Goal: Find specific page/section

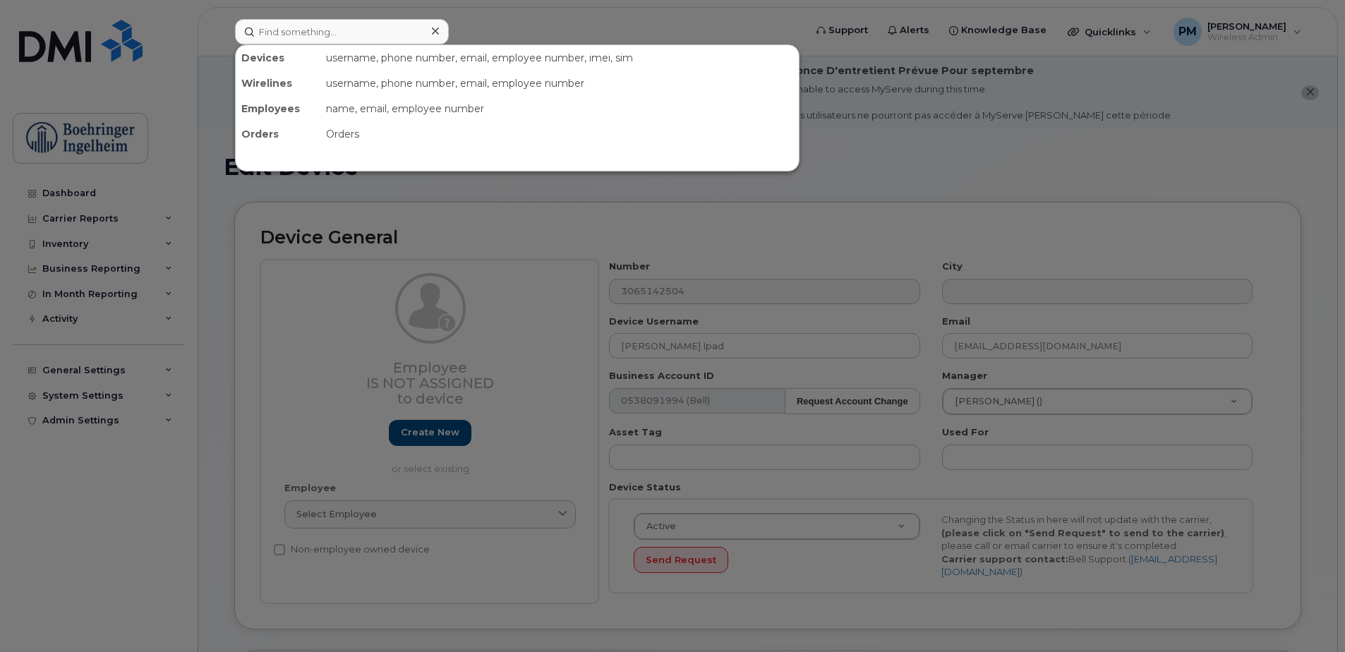
click at [320, 35] on input at bounding box center [342, 31] width 214 height 25
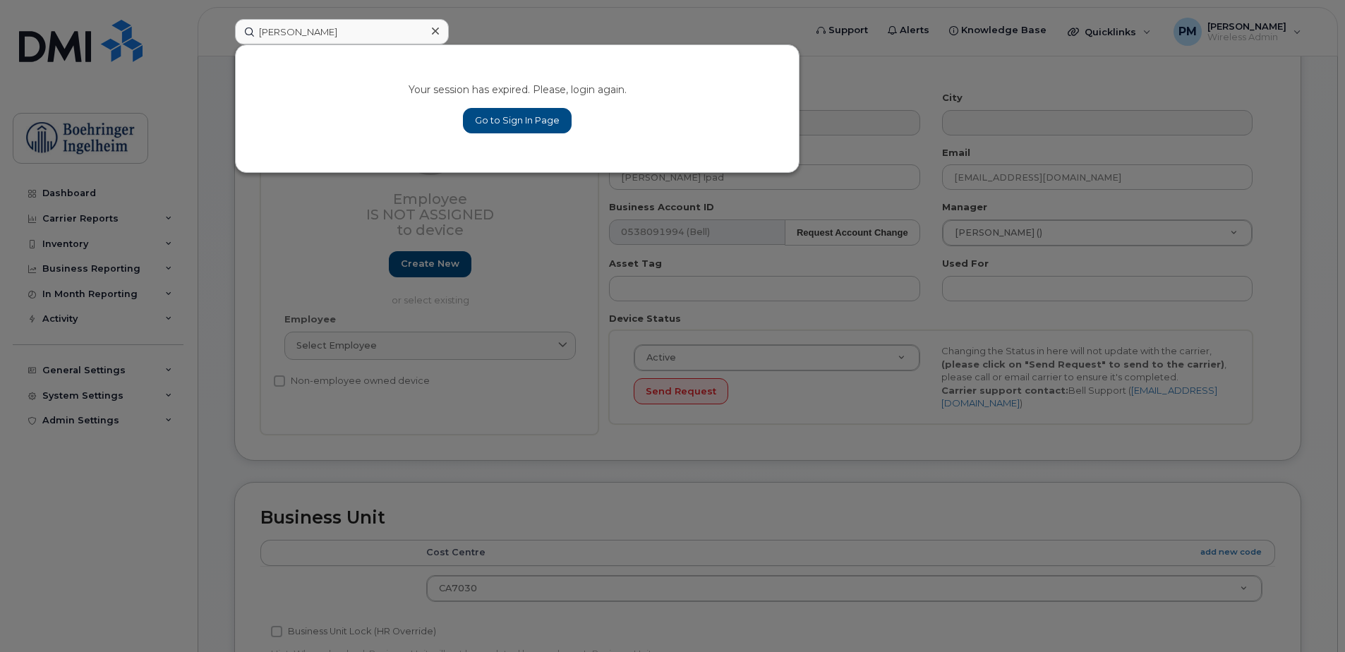
type input "christina"
click at [504, 131] on link "Go to Sign In Page" at bounding box center [517, 120] width 109 height 25
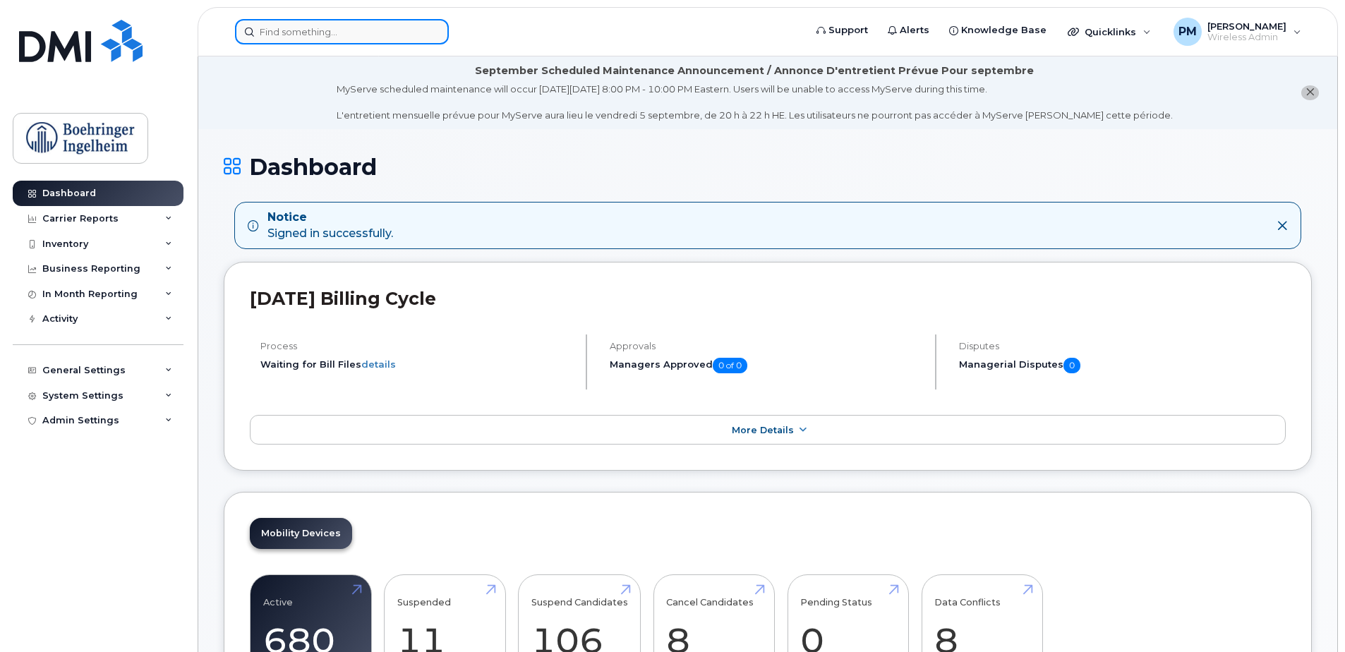
click at [369, 30] on input at bounding box center [342, 31] width 214 height 25
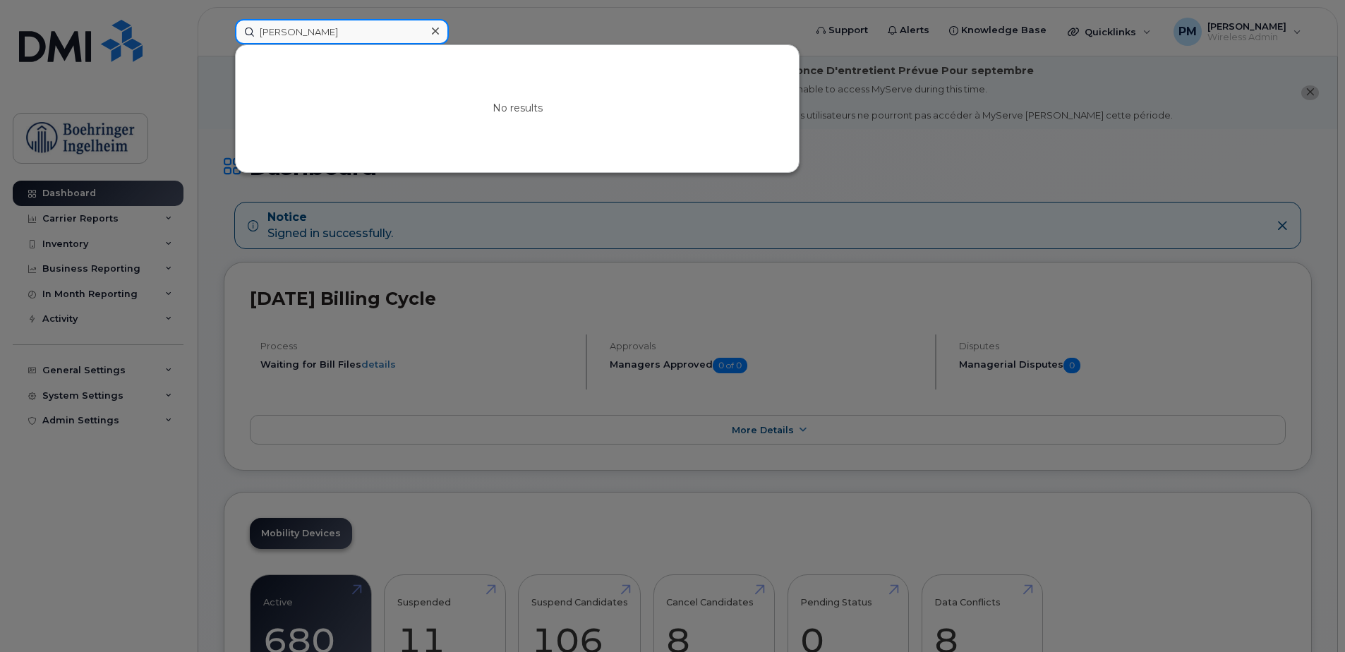
type input "[PERSON_NAME]"
